Goal: Information Seeking & Learning: Learn about a topic

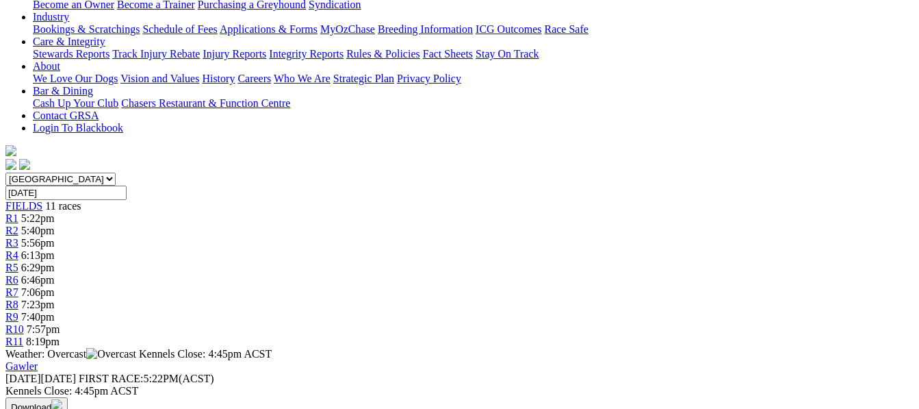
scroll to position [292, 0]
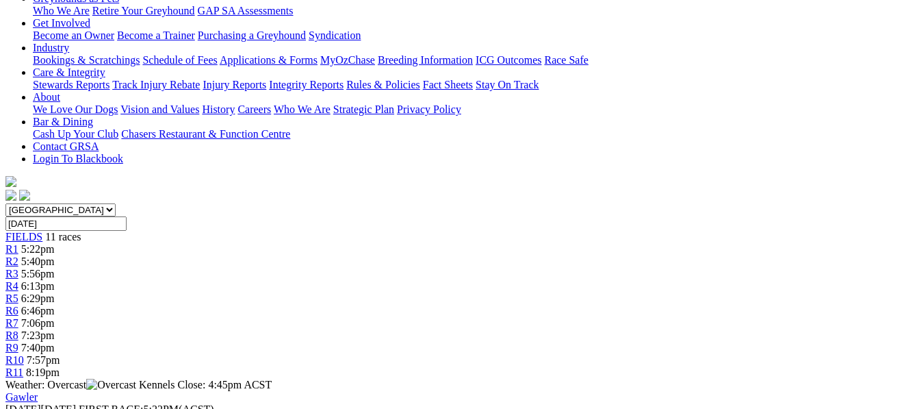
scroll to position [246, 0]
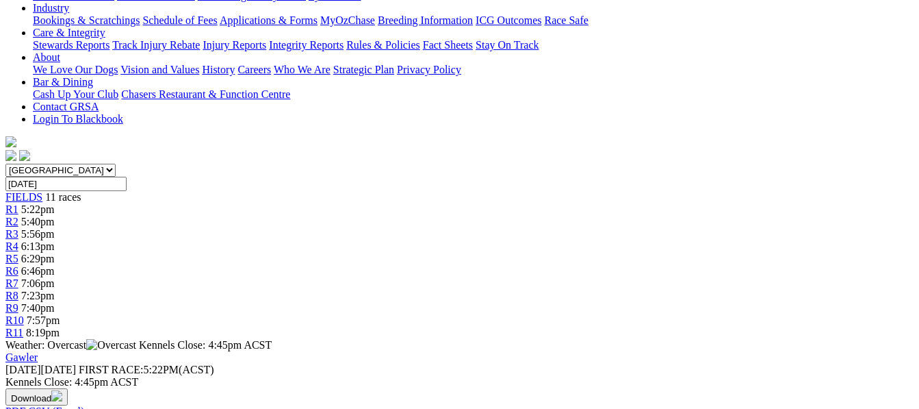
scroll to position [301, 0]
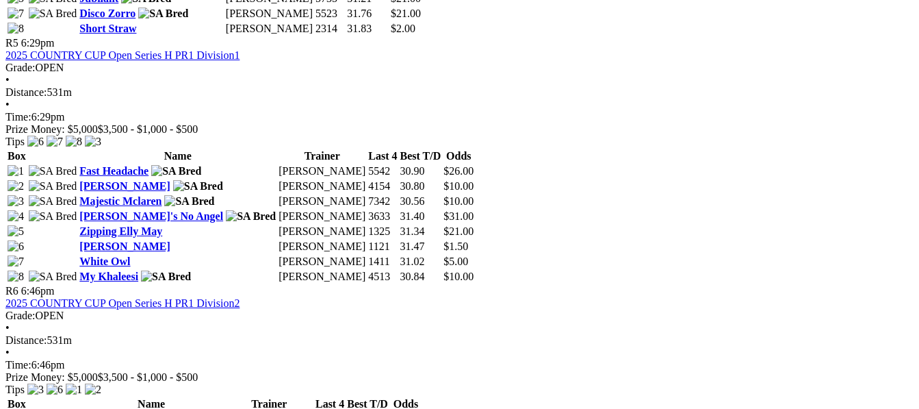
scroll to position [1632, 0]
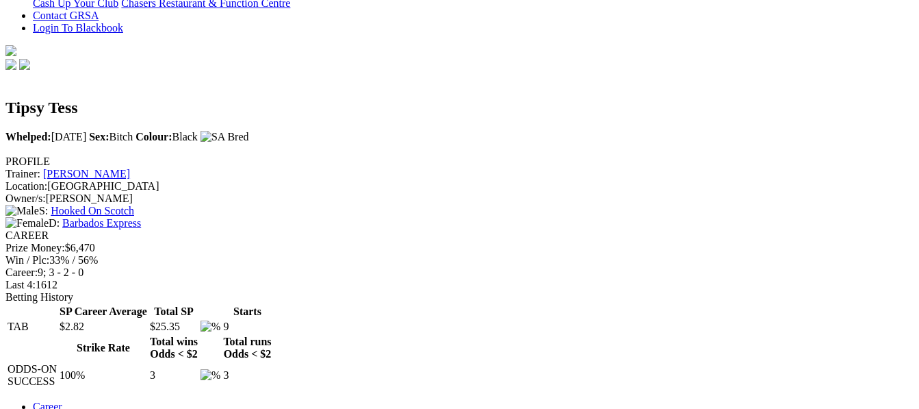
scroll to position [401, 0]
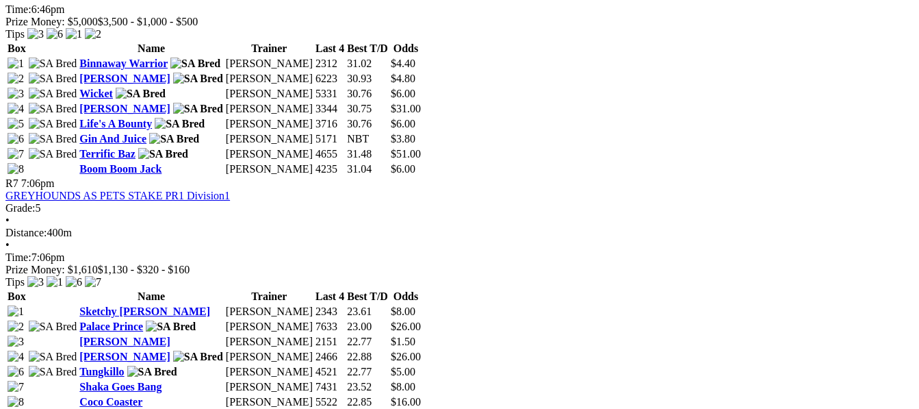
scroll to position [1969, 0]
